Goal: Information Seeking & Learning: Learn about a topic

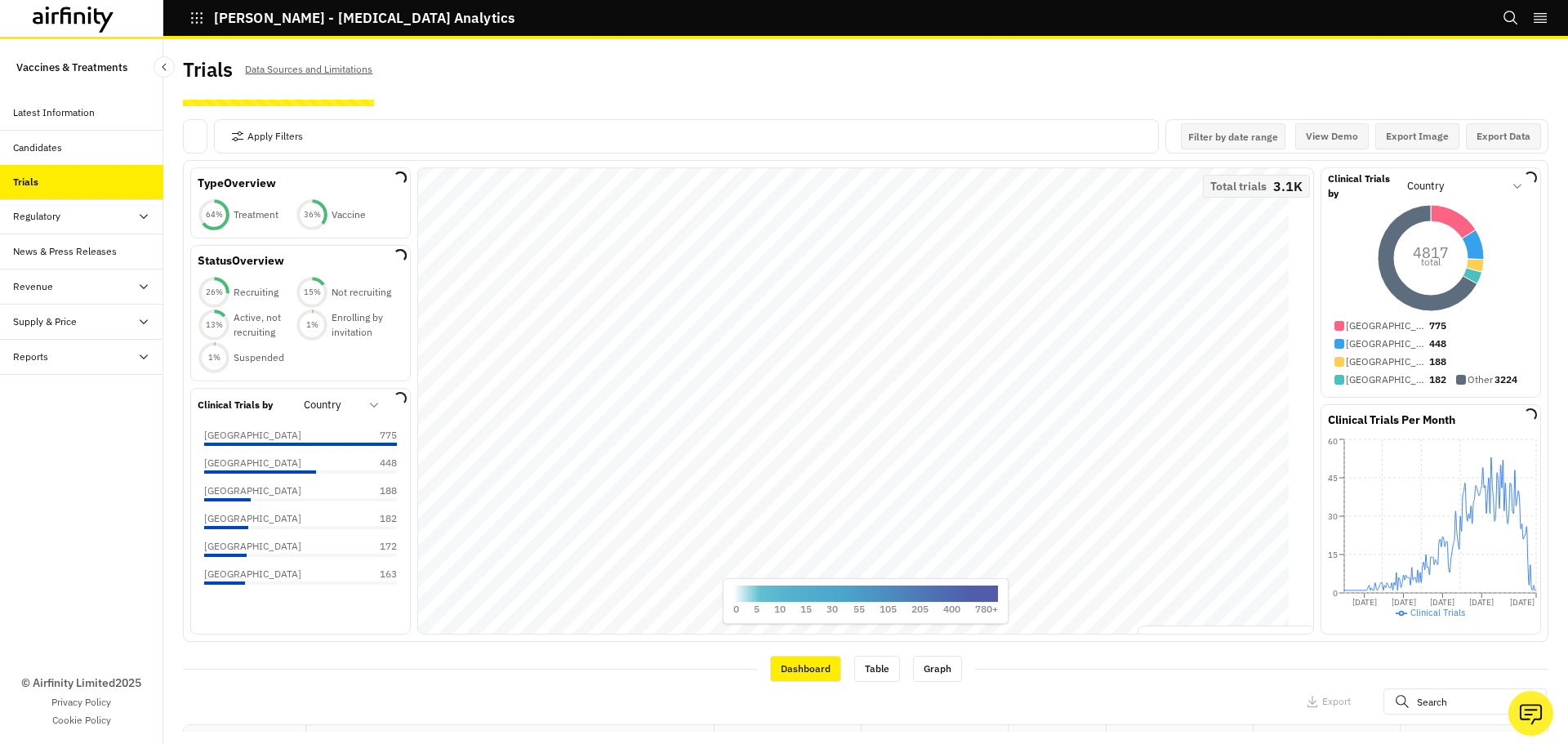
scroll to position [163, 0]
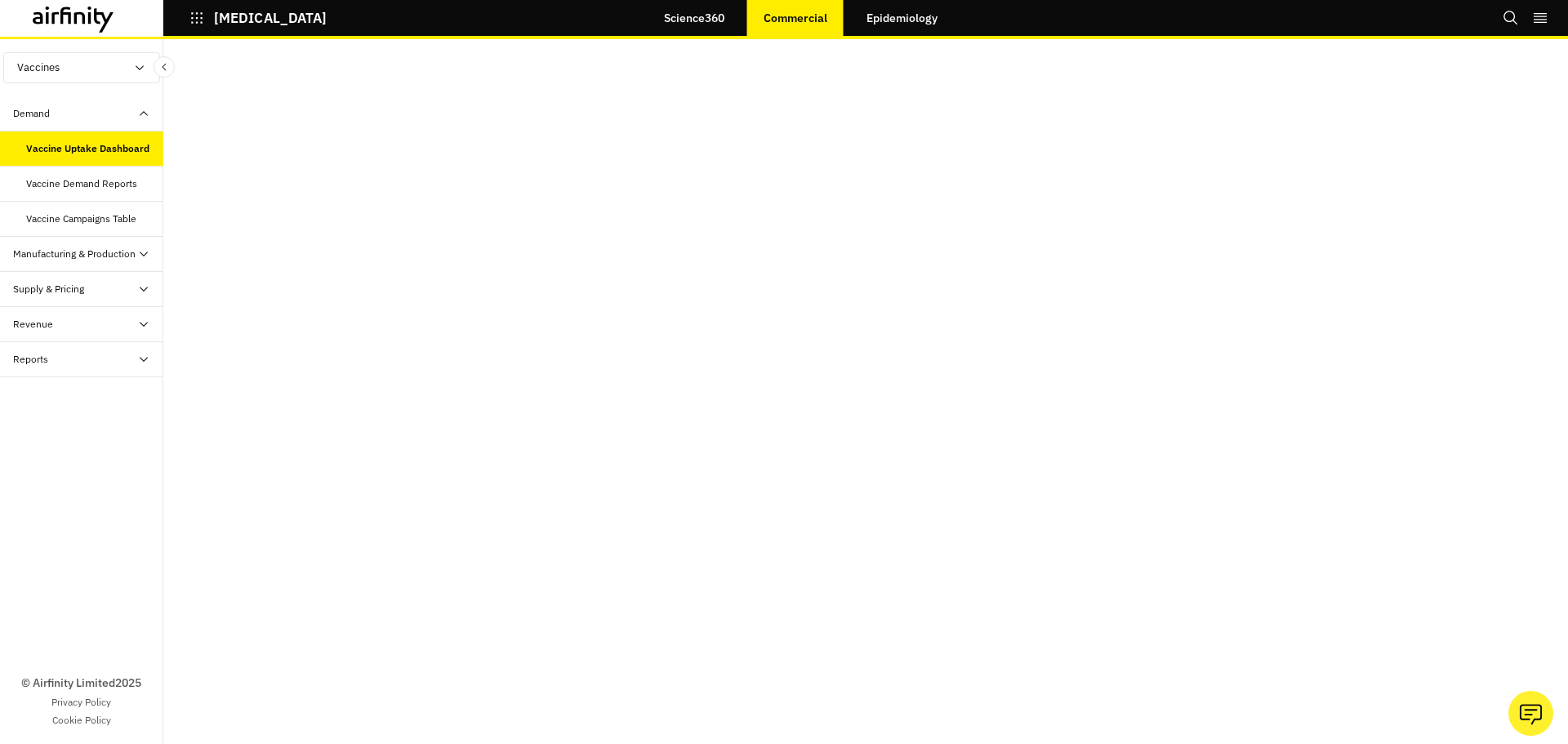
click at [81, 178] on div "Vaccine Demand Reports" at bounding box center [82, 183] width 111 height 14
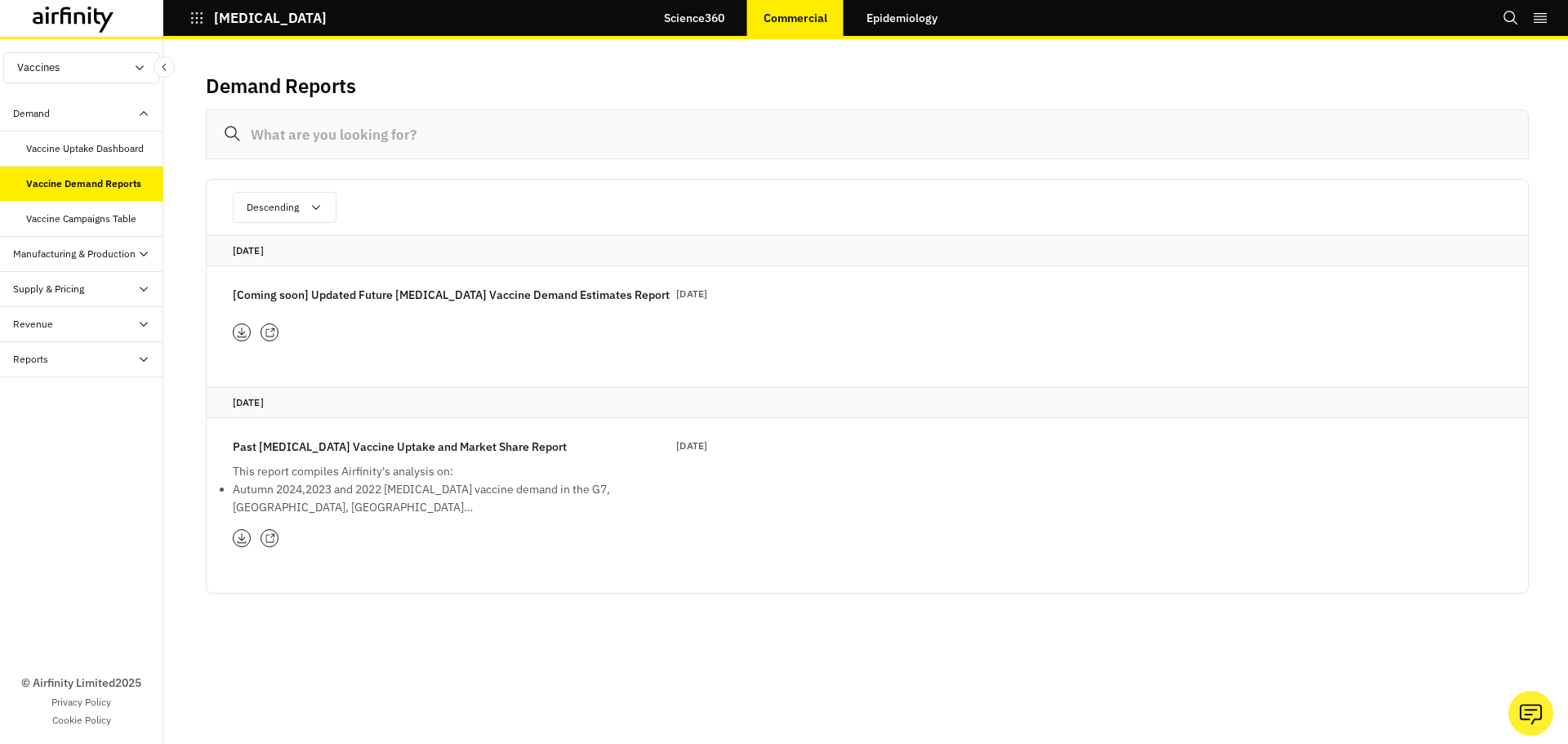
click at [242, 540] on icon at bounding box center [242, 538] width 9 height 10
click at [318, 307] on div "[Coming soon] Updated Future [MEDICAL_DATA] Vaccine Demand Estimates Report [DA…" at bounding box center [470, 297] width 475 height 25
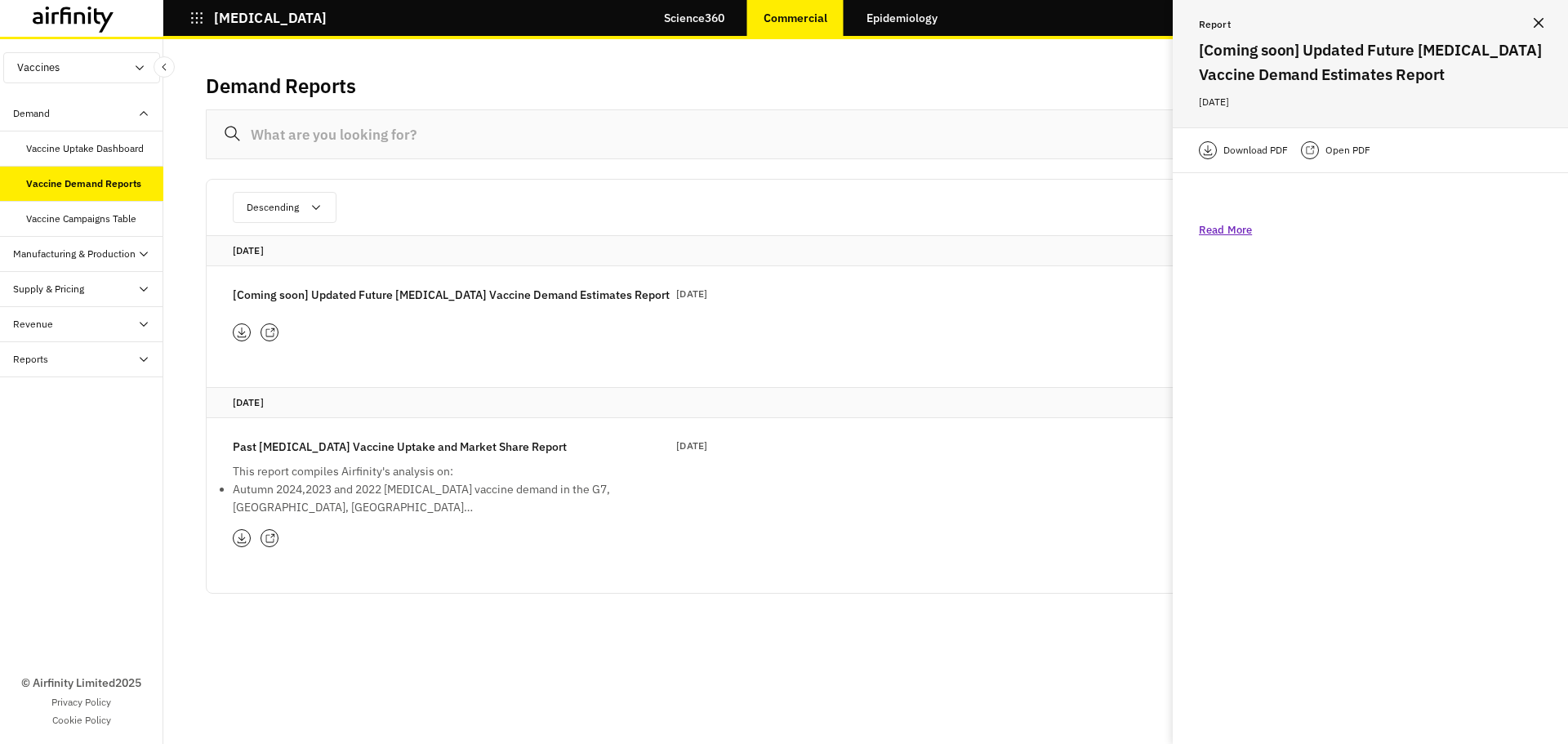
click at [1233, 228] on p "Read More" at bounding box center [1225, 230] width 53 height 16
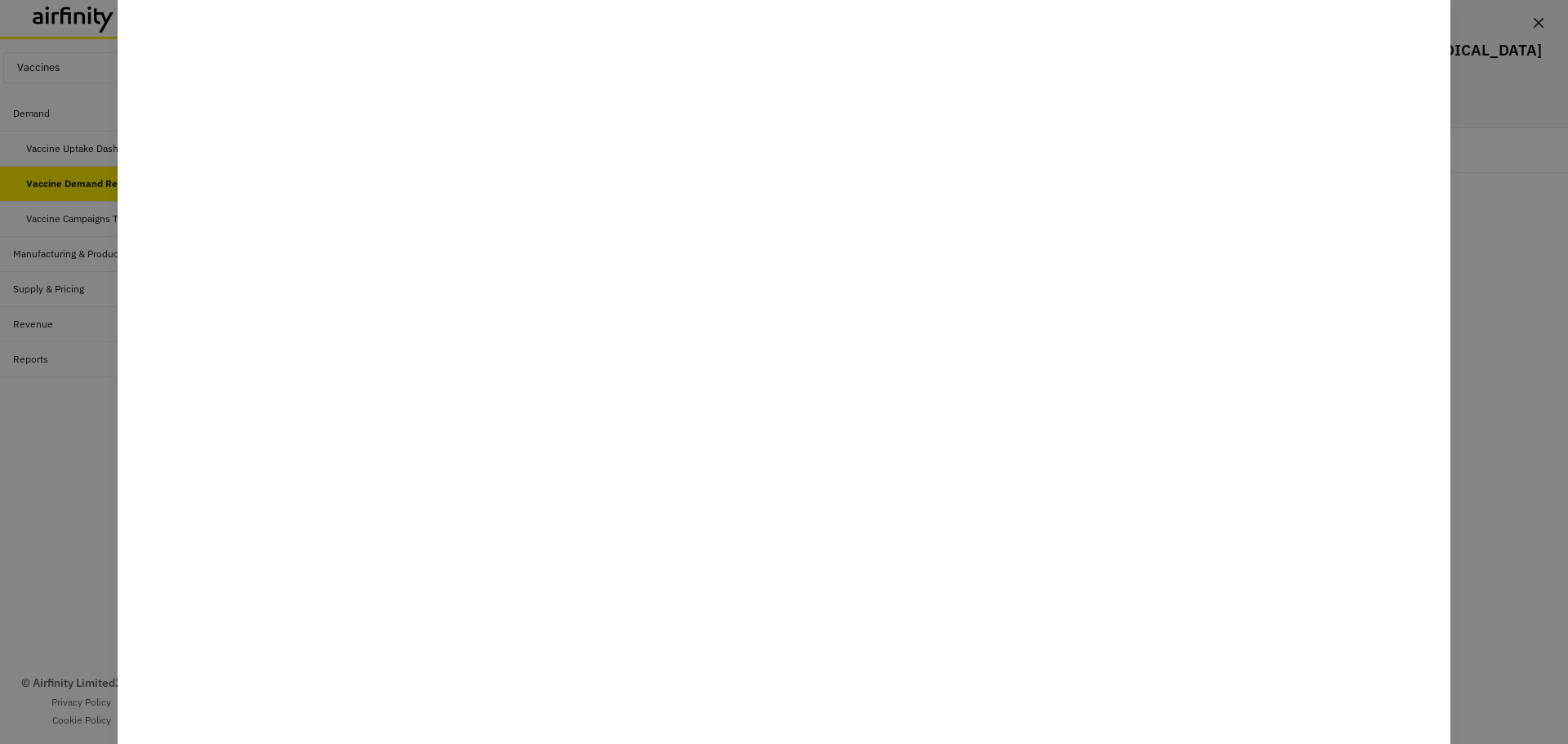
click at [1533, 412] on div at bounding box center [784, 372] width 1568 height 744
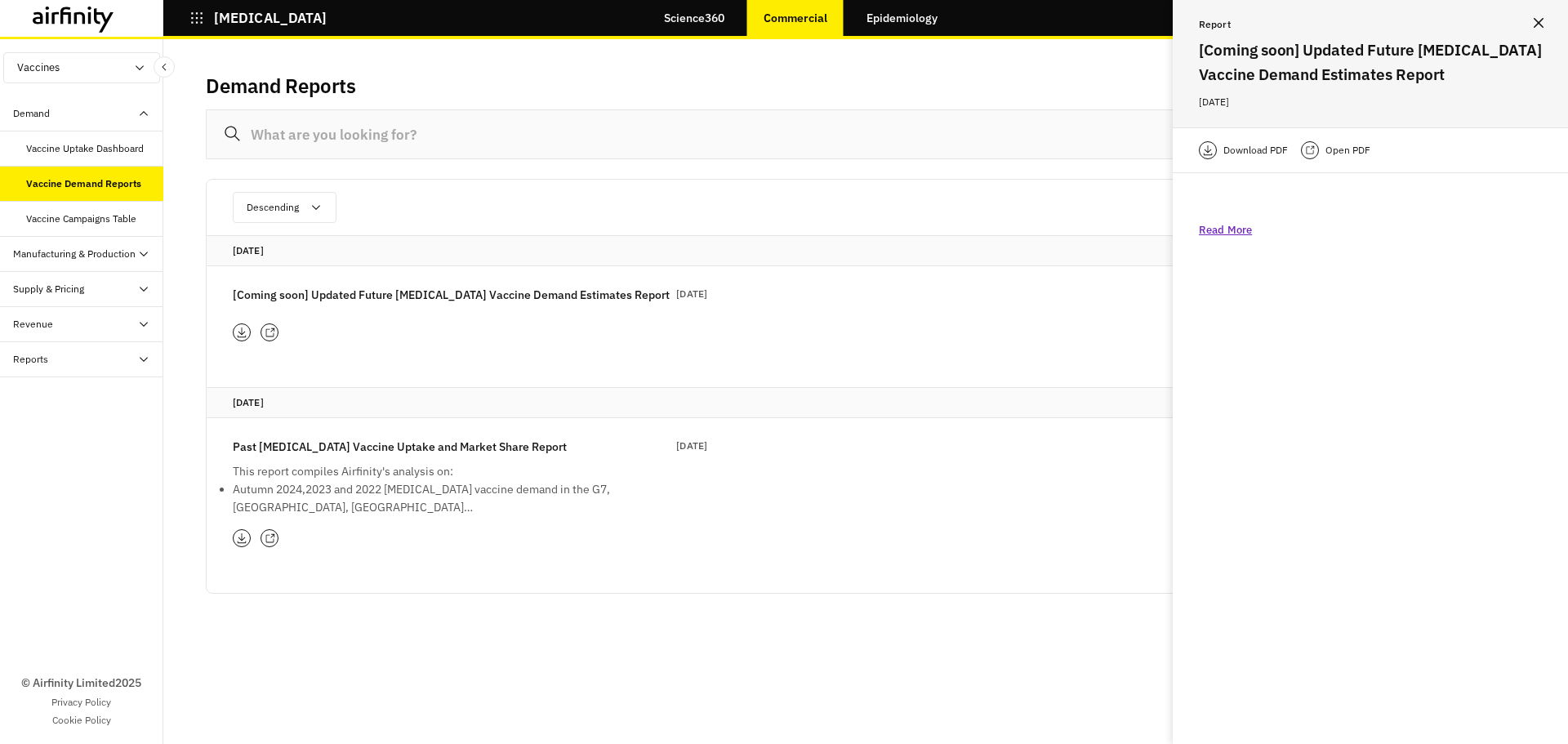
click at [1537, 28] on button "Close" at bounding box center [1538, 23] width 26 height 26
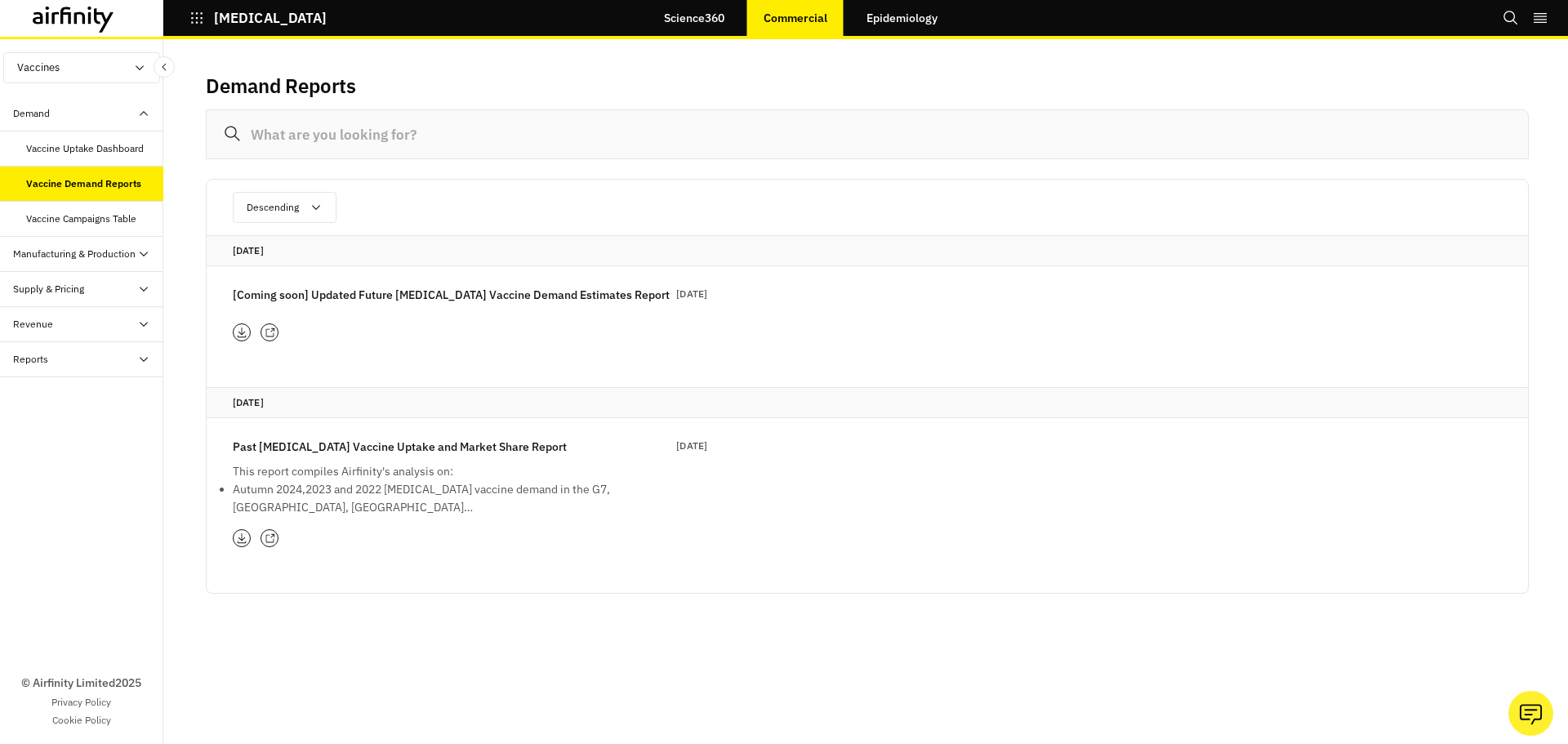
click at [413, 491] on li "Autumn 2024,2023 and 2022 COVID-19 vaccine demand in the G7, EU, Austral…" at bounding box center [428, 498] width 392 height 36
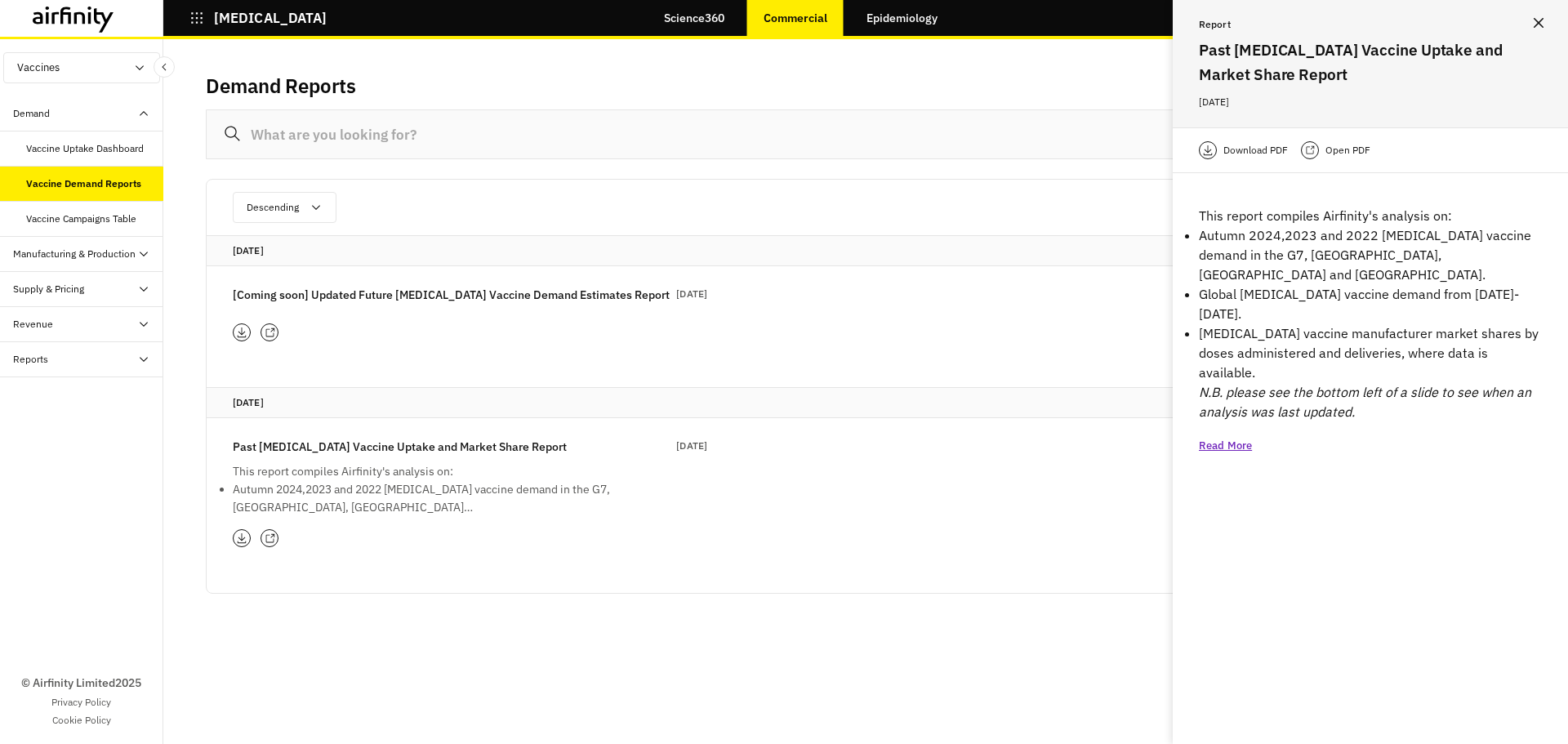
click at [1239, 437] on p "Read More" at bounding box center [1225, 445] width 53 height 16
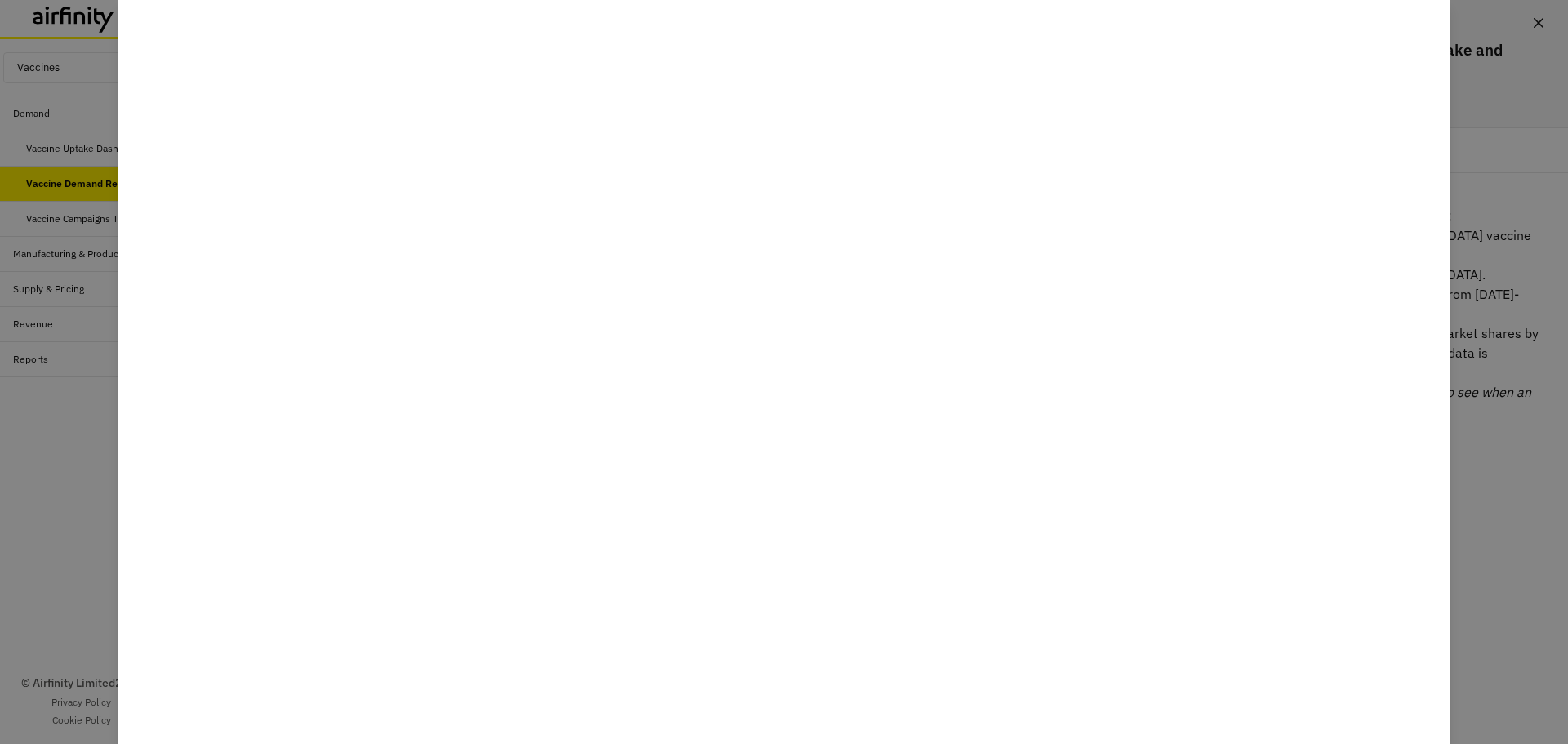
click at [1505, 81] on div at bounding box center [784, 372] width 1568 height 744
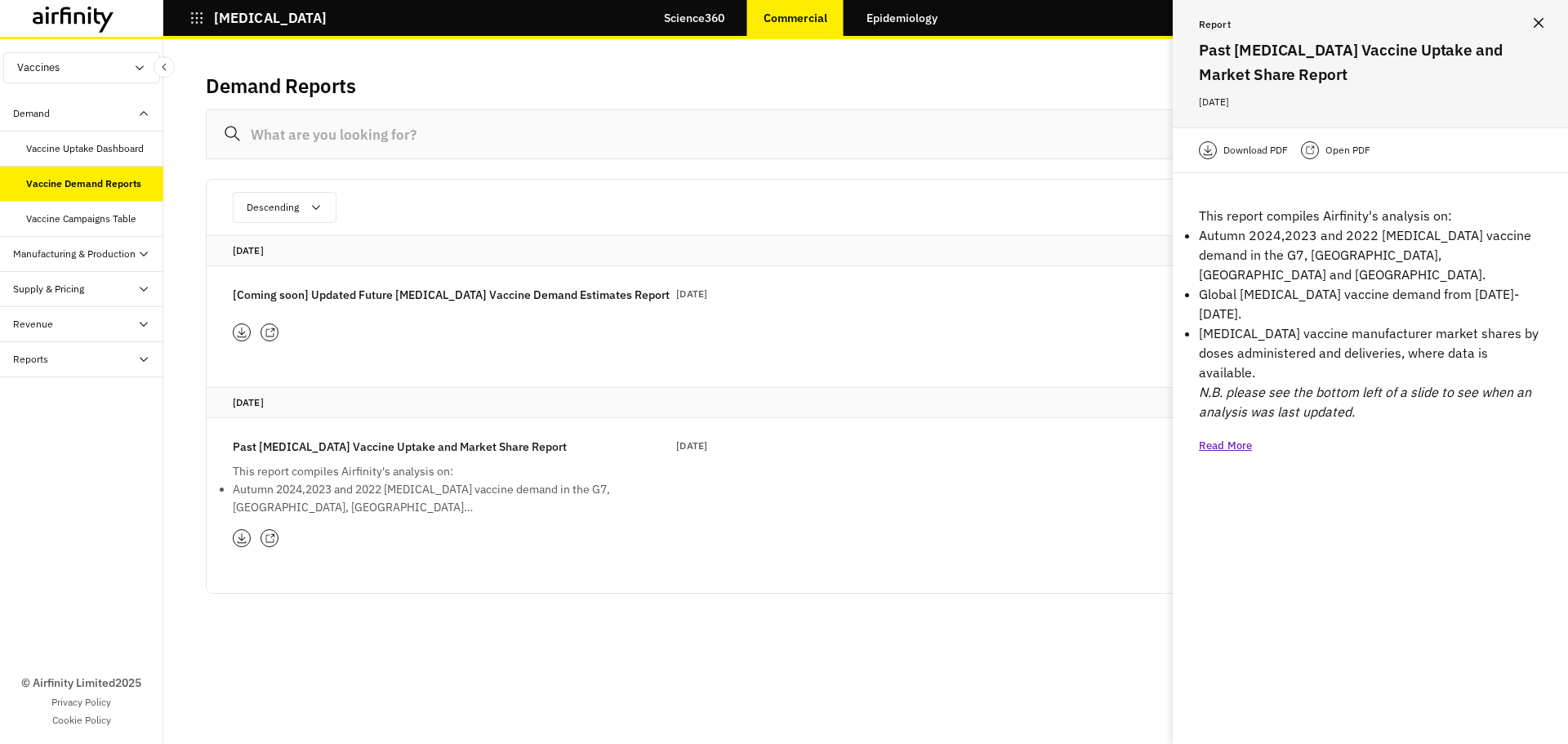
click at [185, 20] on div "COVID-19" at bounding box center [245, 18] width 163 height 28
click at [192, 20] on icon "button" at bounding box center [196, 17] width 14 height 14
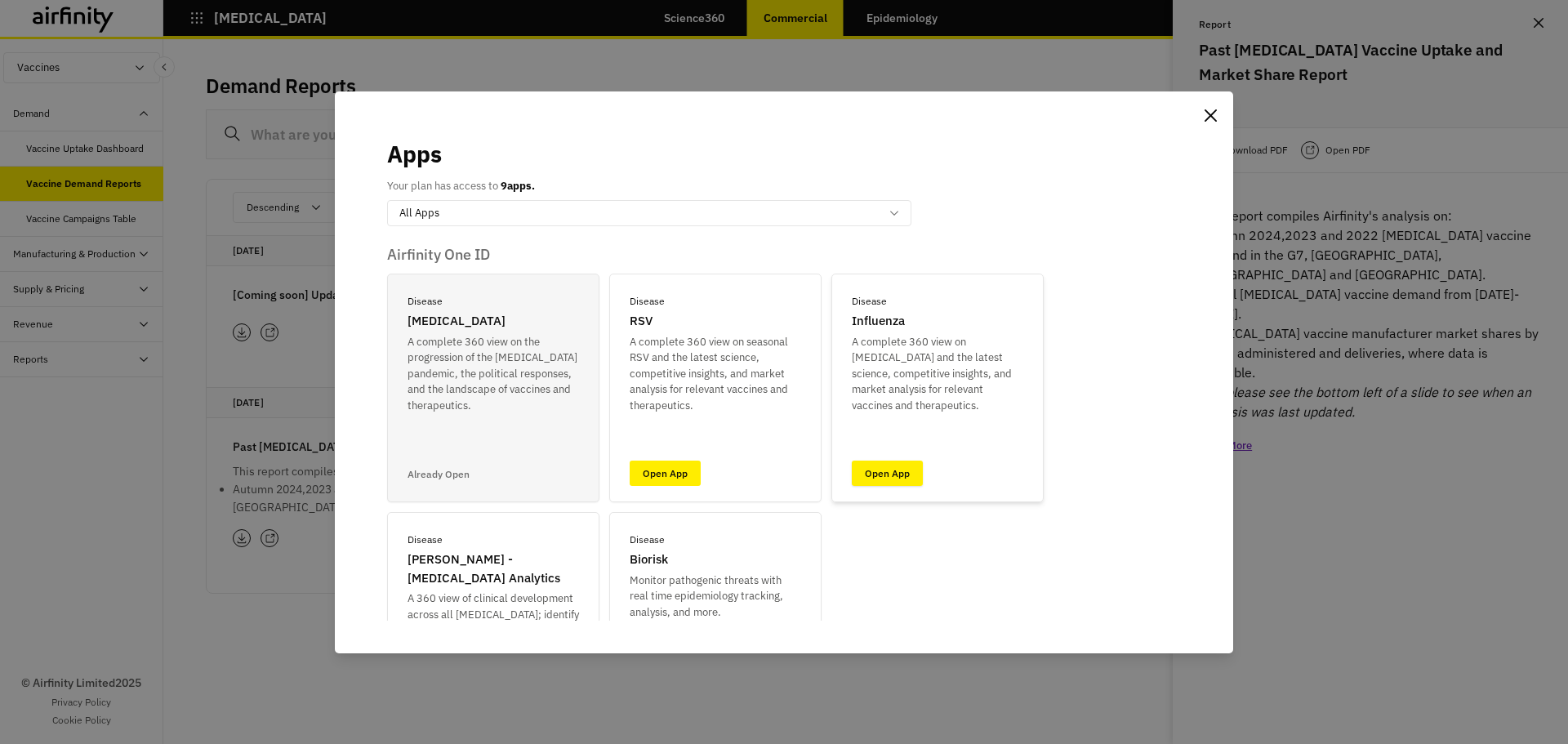
click at [860, 479] on link "Open App" at bounding box center [888, 473] width 71 height 25
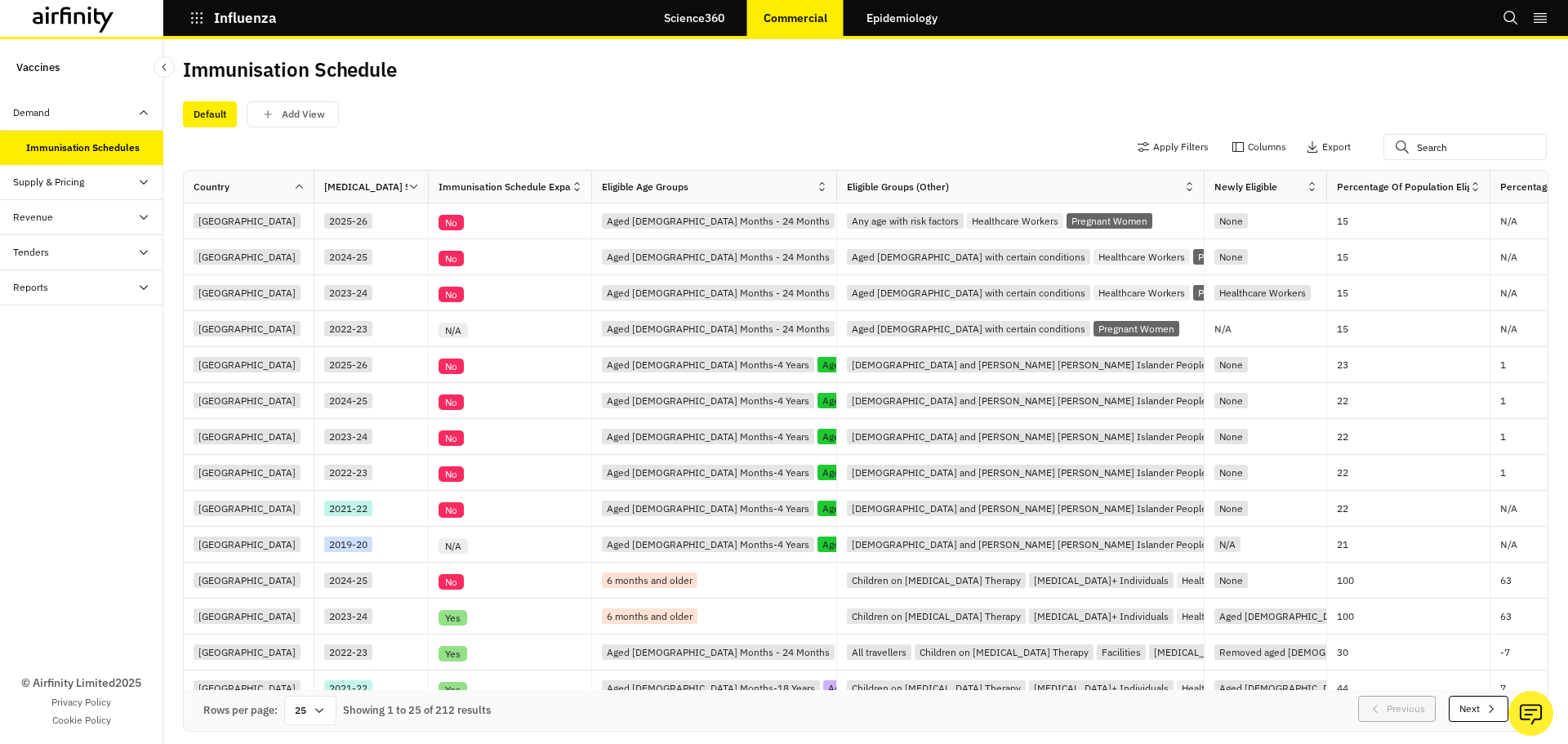
click at [201, 14] on icon "button" at bounding box center [196, 17] width 14 height 14
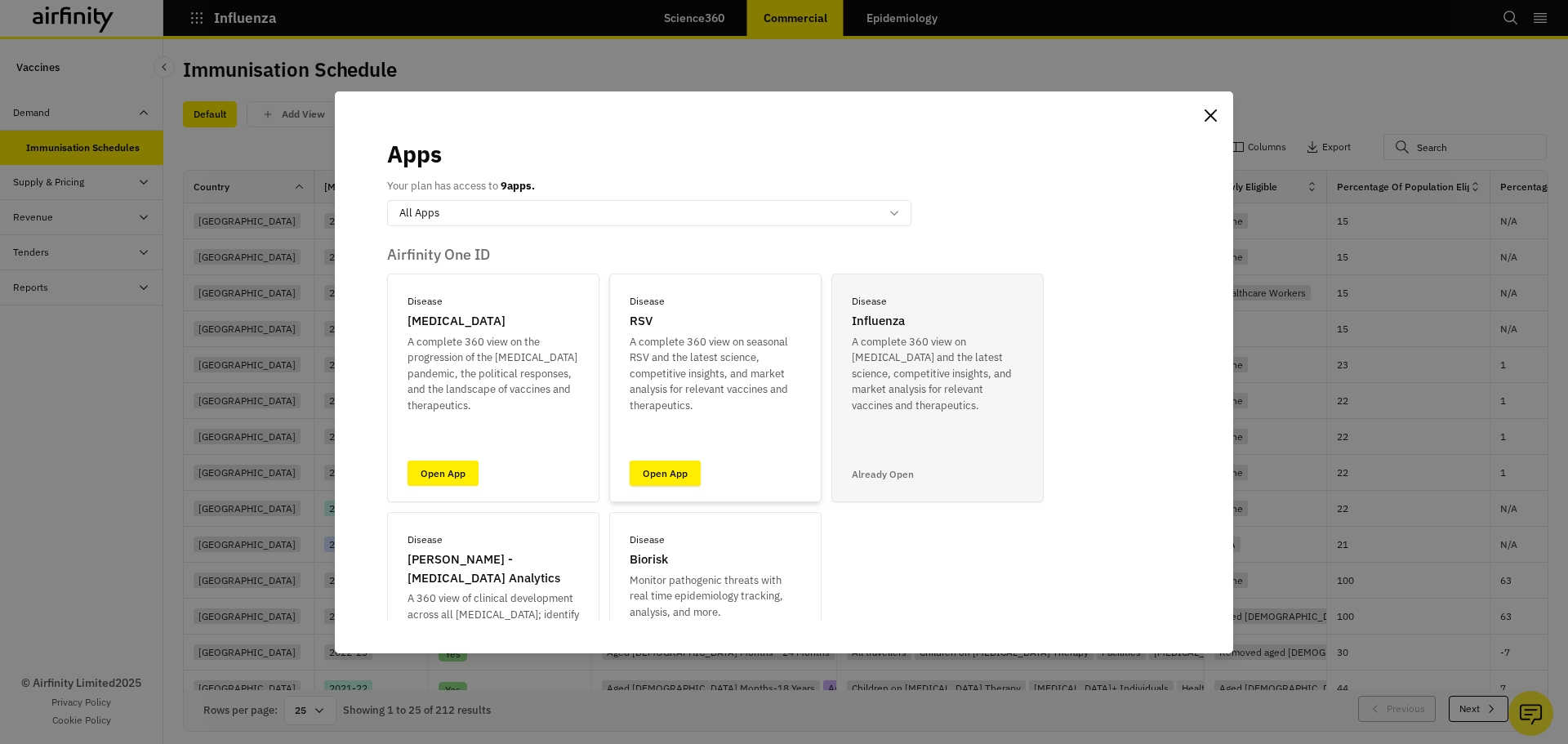
click at [693, 467] on link "Open App" at bounding box center [665, 473] width 71 height 25
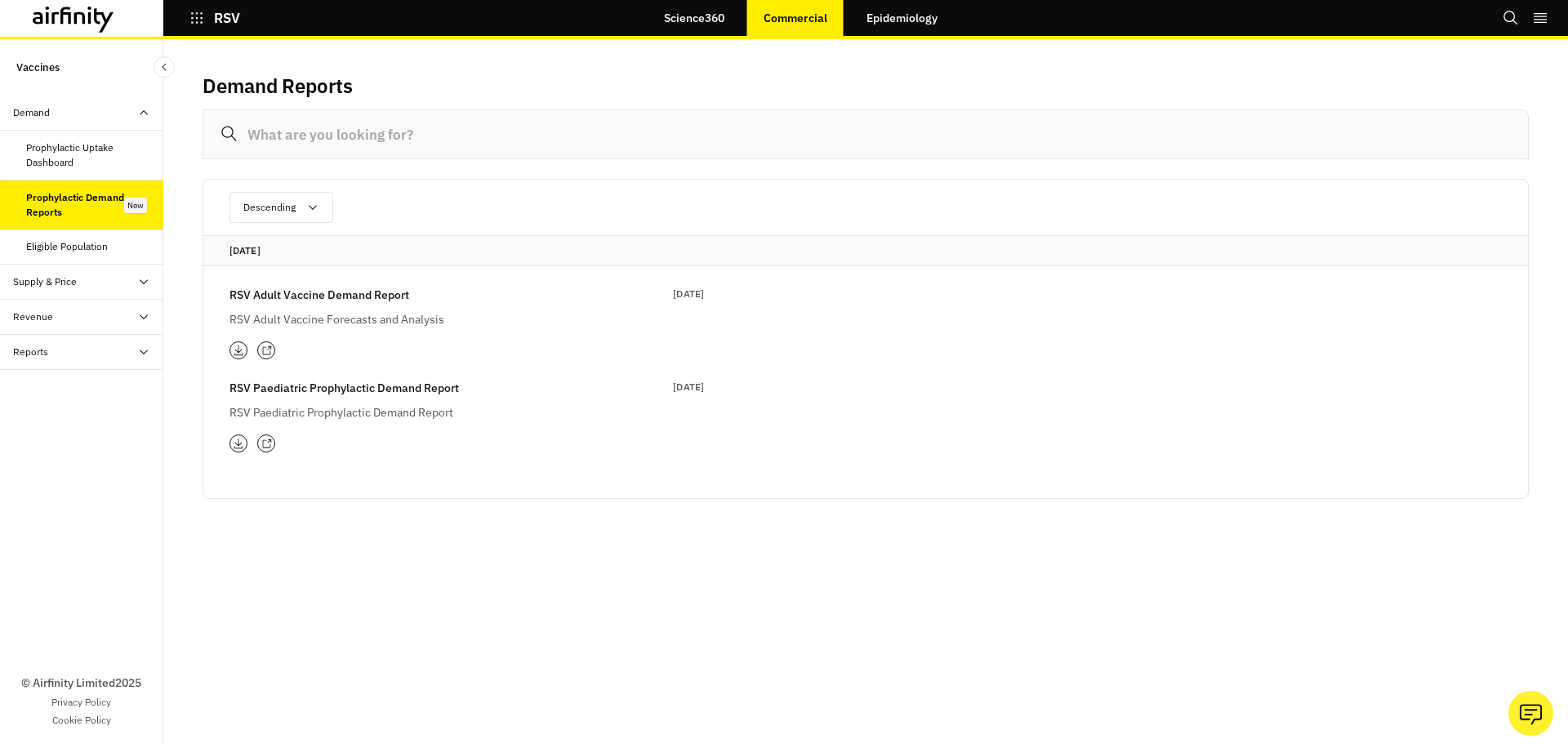
click at [313, 307] on div "RSV Adult Vaccine Demand Report [DATE] RSV Adult Vaccine Forecasts and Analysis" at bounding box center [466, 307] width 475 height 42
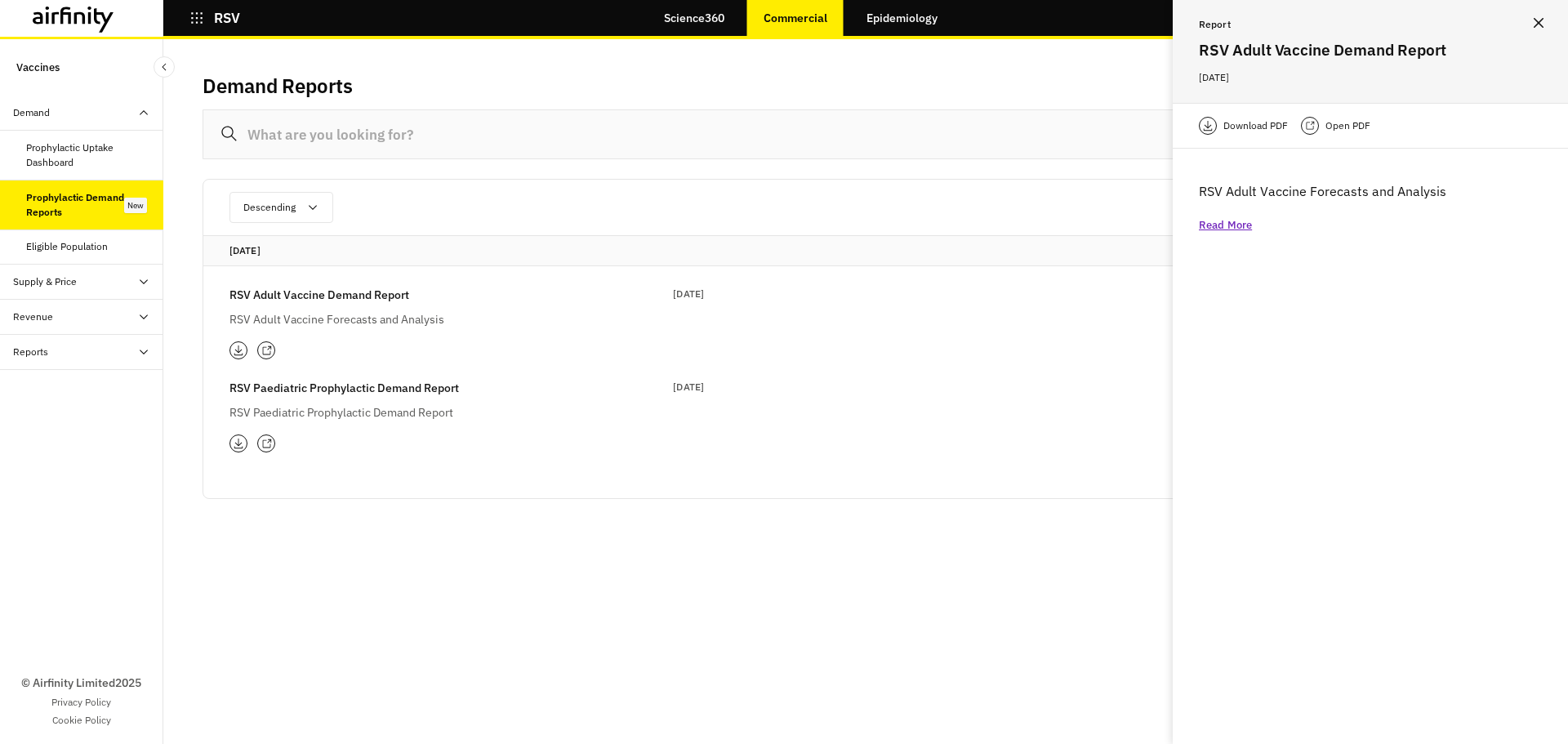
click at [1214, 234] on div "RSV Adult Vaccine Forecasts and Analysis Read More" at bounding box center [1370, 207] width 395 height 92
click at [1218, 228] on p "Read More" at bounding box center [1225, 225] width 53 height 16
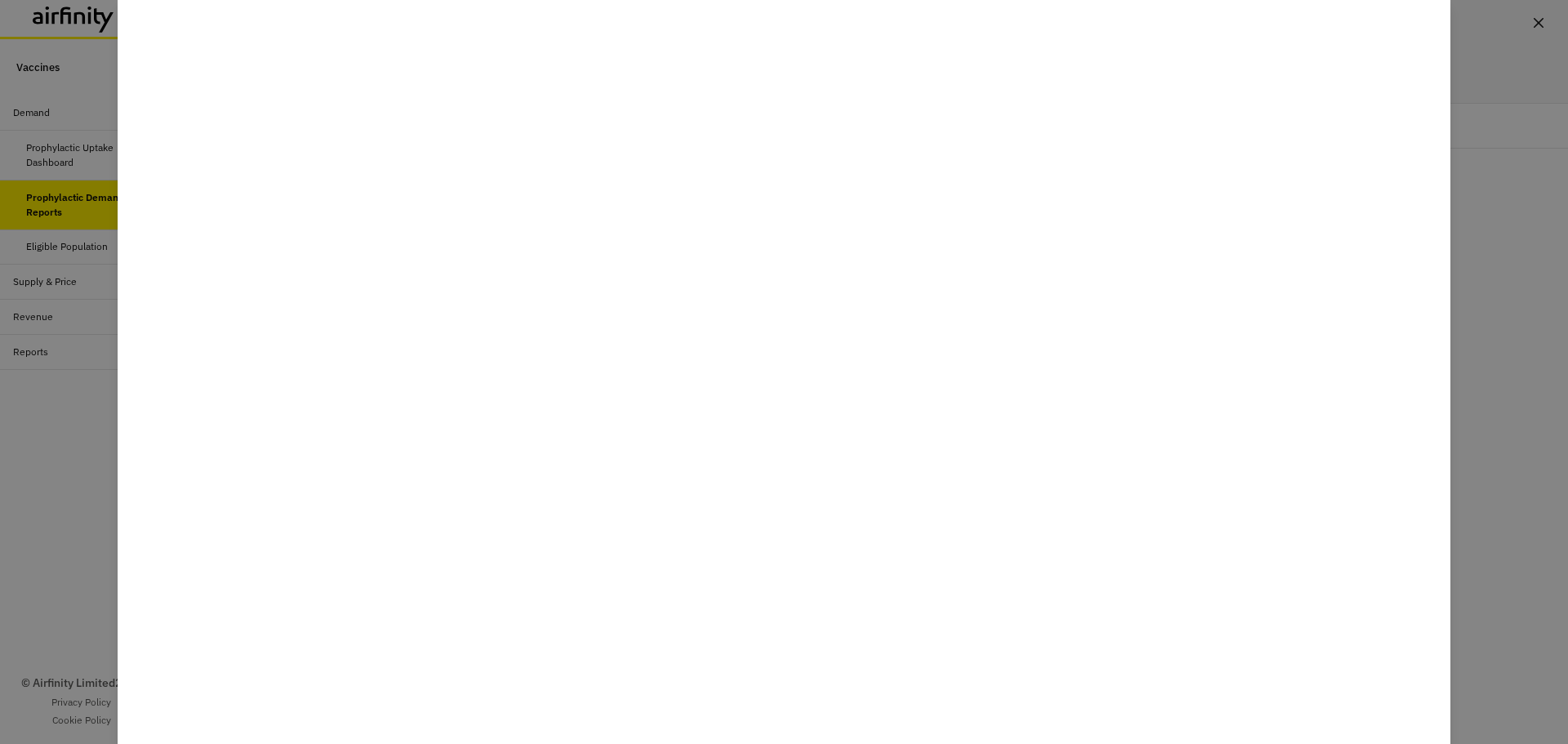
click at [74, 528] on div at bounding box center [784, 372] width 1568 height 744
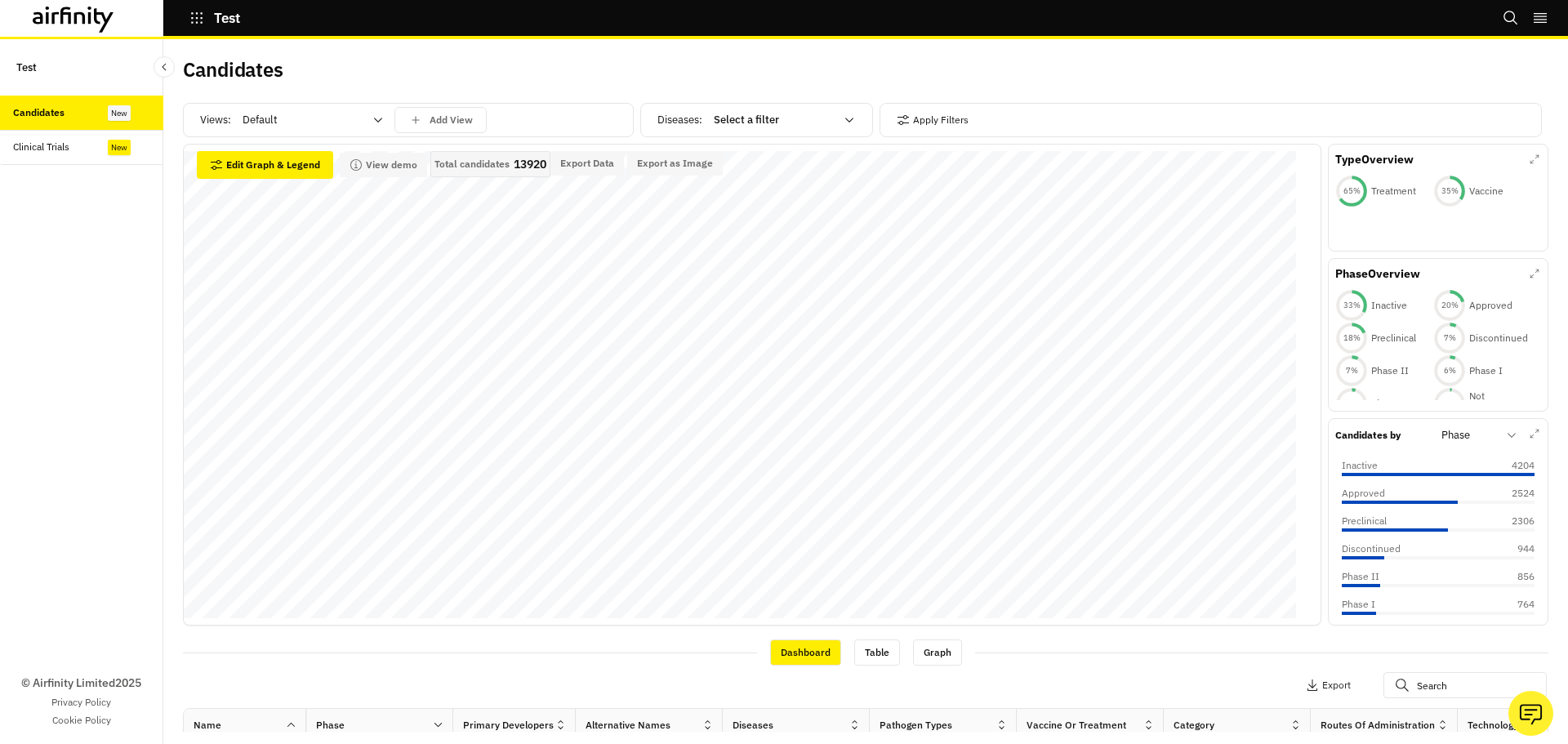
click at [119, 144] on div "New" at bounding box center [119, 147] width 23 height 15
